Goal: Transaction & Acquisition: Purchase product/service

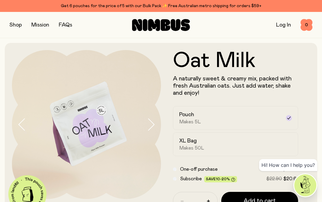
click at [19, 25] on button "button" at bounding box center [16, 25] width 12 height 8
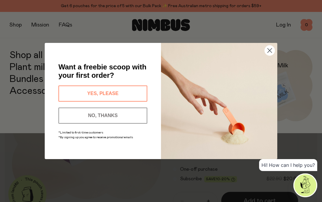
click at [125, 85] on button "YES, PLEASE" at bounding box center [102, 93] width 89 height 16
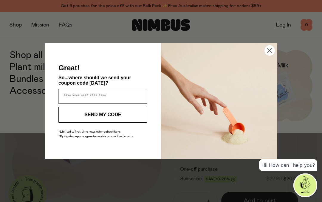
click at [276, 48] on img "POPUP Form" at bounding box center [219, 101] width 116 height 116
click at [260, 48] on img "POPUP Form" at bounding box center [219, 101] width 116 height 116
click at [273, 48] on circle "Close dialog" at bounding box center [269, 51] width 10 height 10
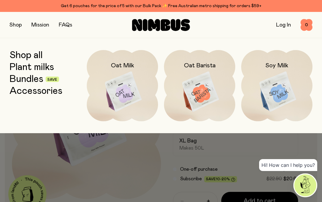
click at [130, 93] on img at bounding box center [122, 92] width 71 height 84
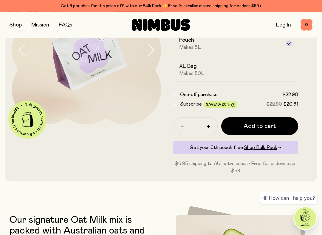
scroll to position [77, 0]
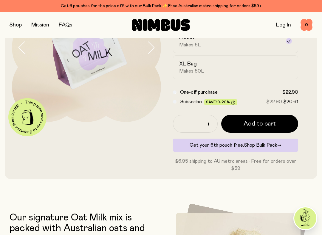
click at [225, 147] on div "Get your 6th pouch free. Shop Bulk Pack →" at bounding box center [235, 145] width 125 height 13
click at [259, 147] on span "Shop Bulk Pack" at bounding box center [260, 145] width 33 height 5
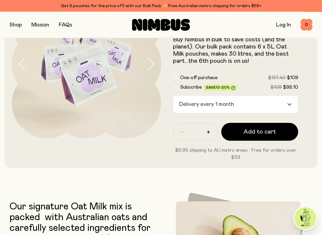
scroll to position [60, 0]
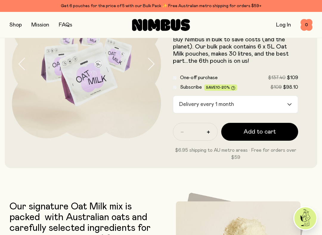
click at [286, 107] on input "Search for option" at bounding box center [261, 104] width 50 height 17
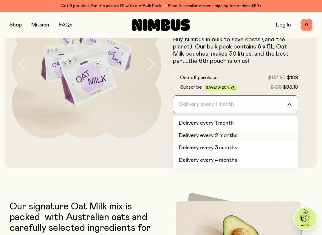
click at [217, 137] on li "Delivery every 2 months" at bounding box center [235, 136] width 125 height 13
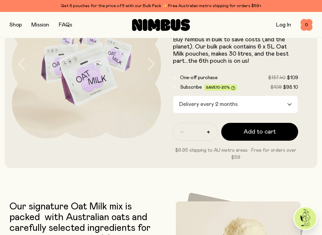
click at [252, 135] on span "Add to cart" at bounding box center [259, 132] width 32 height 8
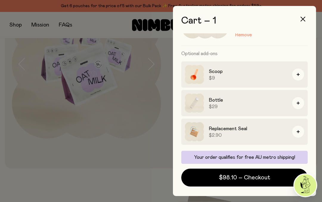
scroll to position [54, 0]
click at [245, 180] on span "$98.10 – Checkout" at bounding box center [244, 177] width 51 height 8
